Goal: Complete application form

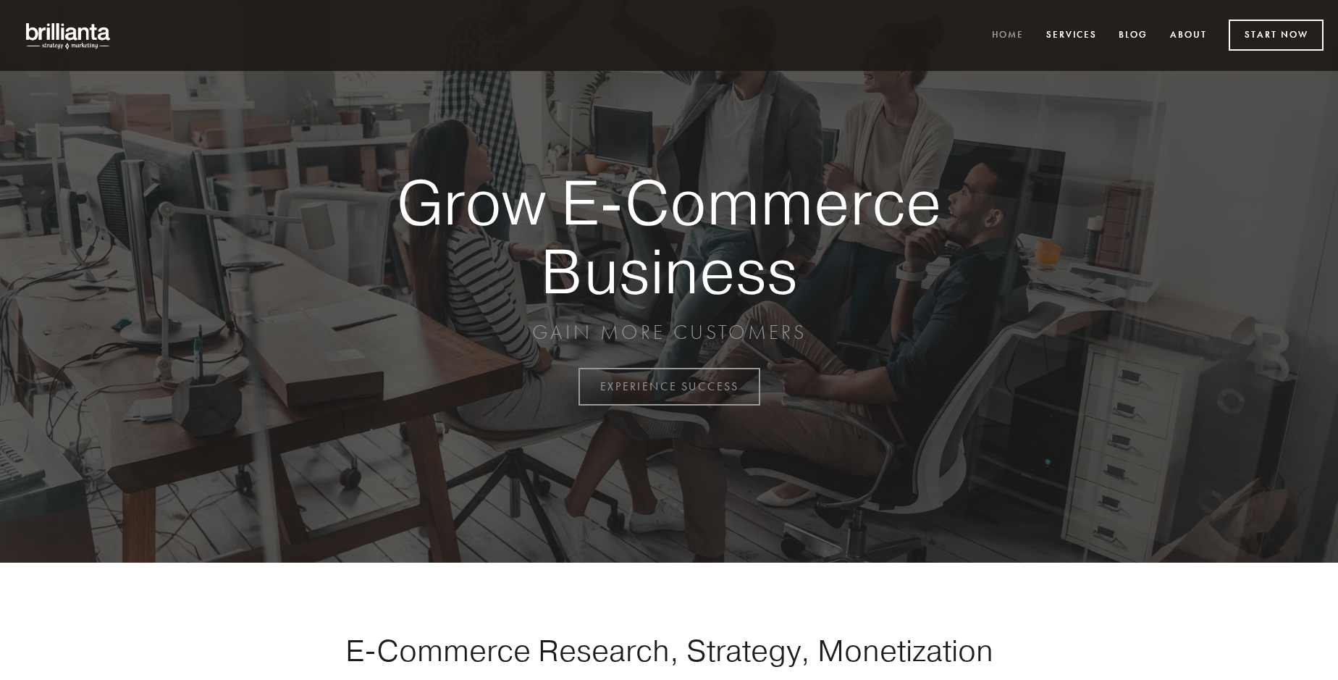
scroll to position [3797, 0]
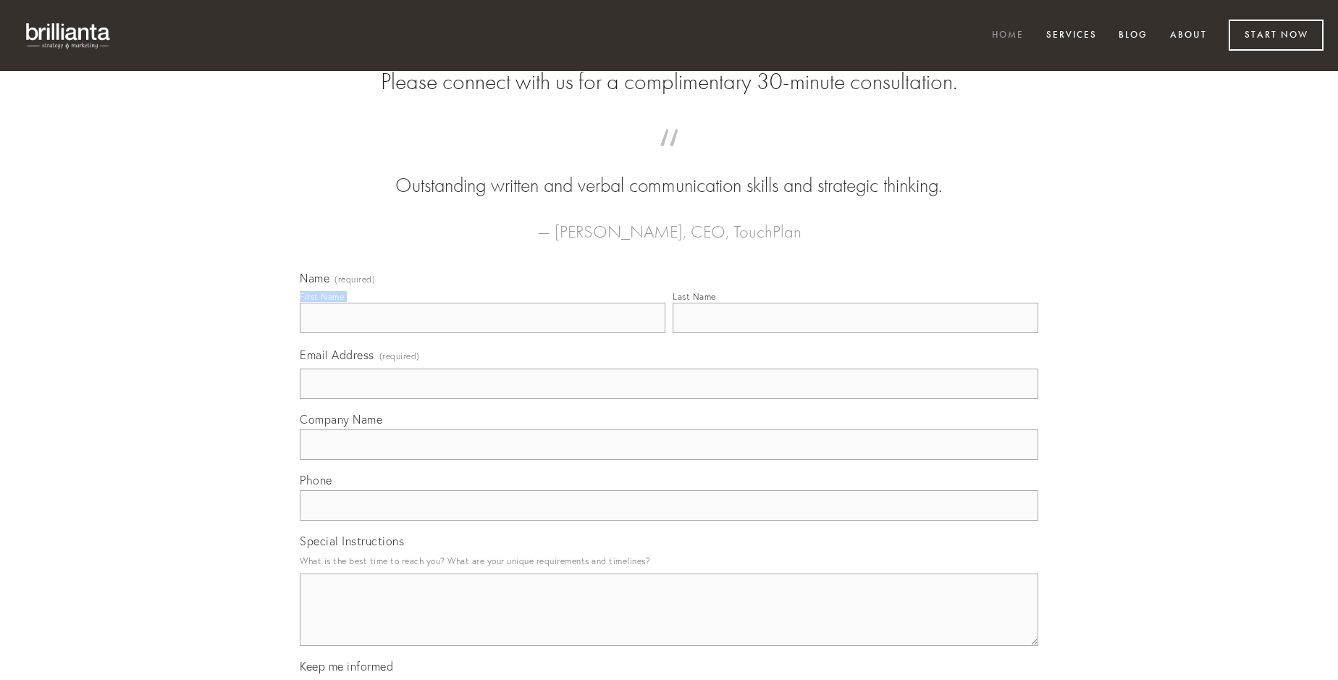
type input "[PERSON_NAME]"
click at [855, 333] on input "Last Name" at bounding box center [856, 318] width 366 height 30
type input "[PERSON_NAME]"
click at [669, 399] on input "Email Address (required)" at bounding box center [669, 384] width 739 height 30
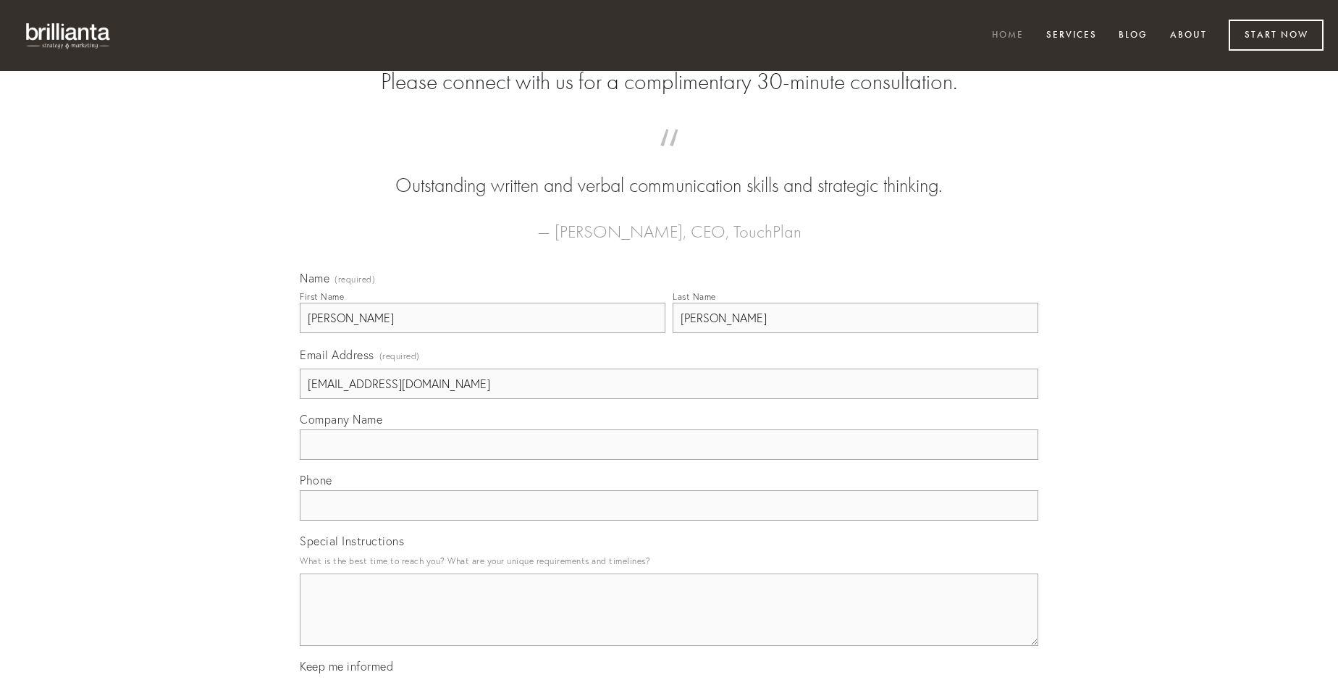
type input "[EMAIL_ADDRESS][DOMAIN_NAME]"
click at [669, 460] on input "Company Name" at bounding box center [669, 445] width 739 height 30
type input "voco"
click at [669, 521] on input "text" at bounding box center [669, 505] width 739 height 30
click at [669, 623] on textarea "Special Instructions" at bounding box center [669, 610] width 739 height 72
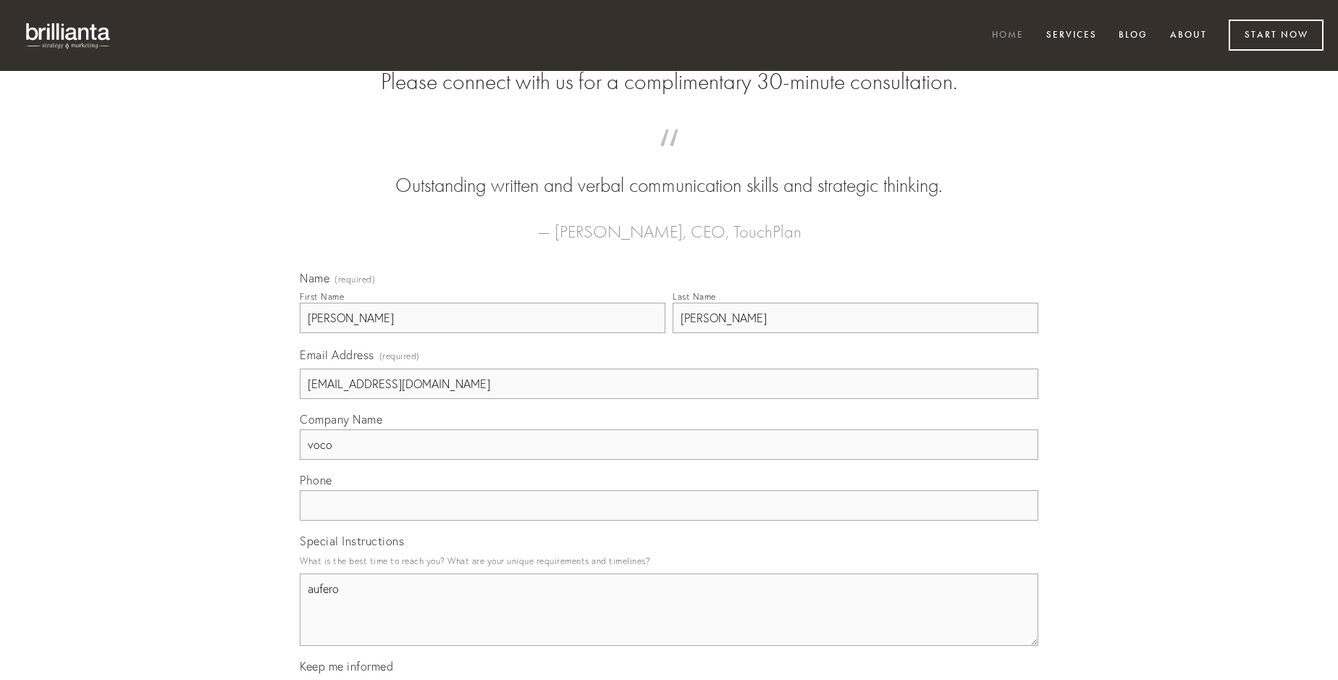
type textarea "aufero"
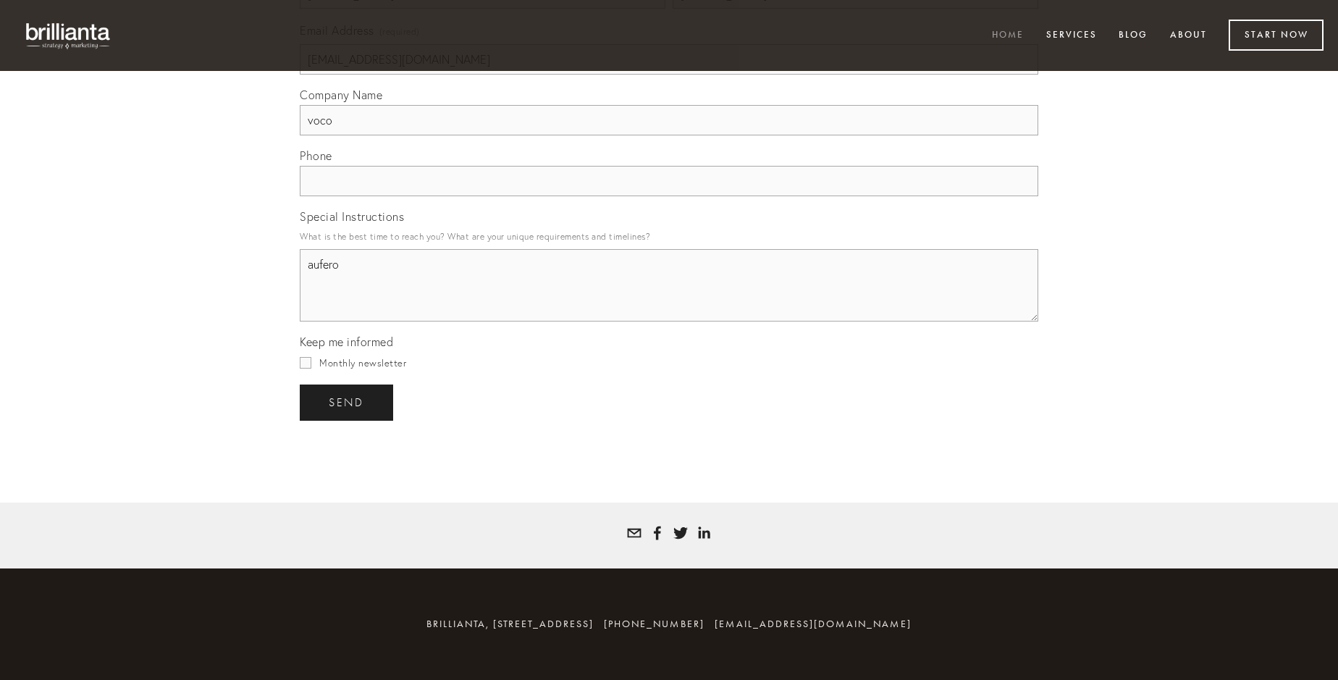
click at [348, 402] on span "send" at bounding box center [346, 402] width 35 height 13
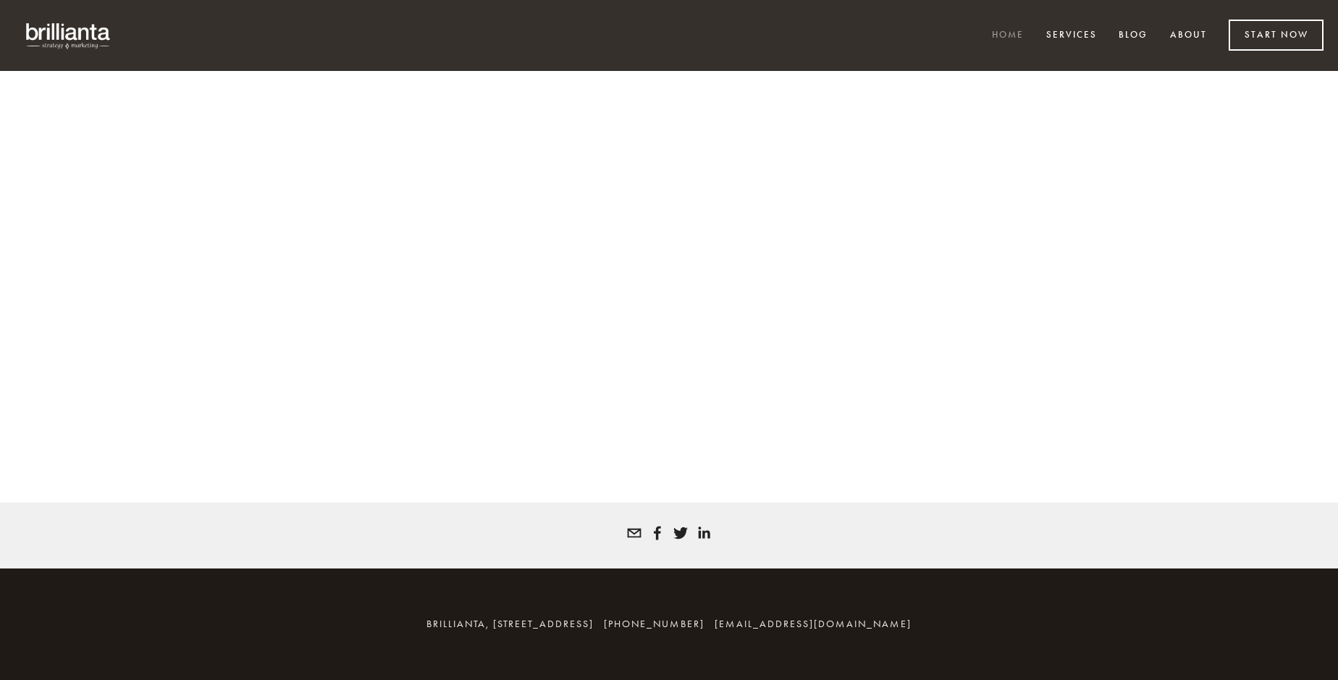
scroll to position [3777, 0]
